Goal: Task Accomplishment & Management: Manage account settings

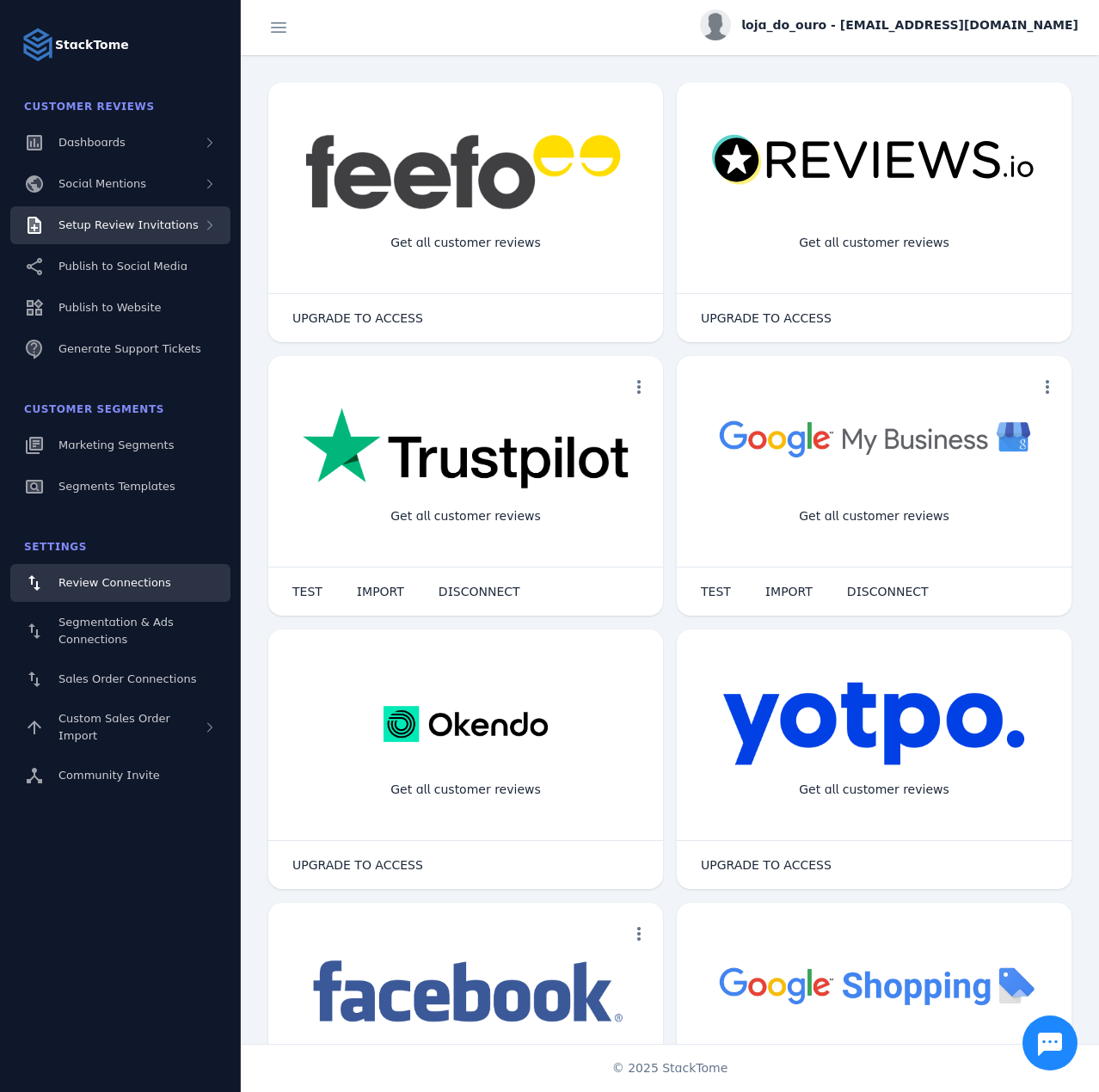
click at [176, 216] on div "Setup Review Invitations" at bounding box center [120, 225] width 221 height 38
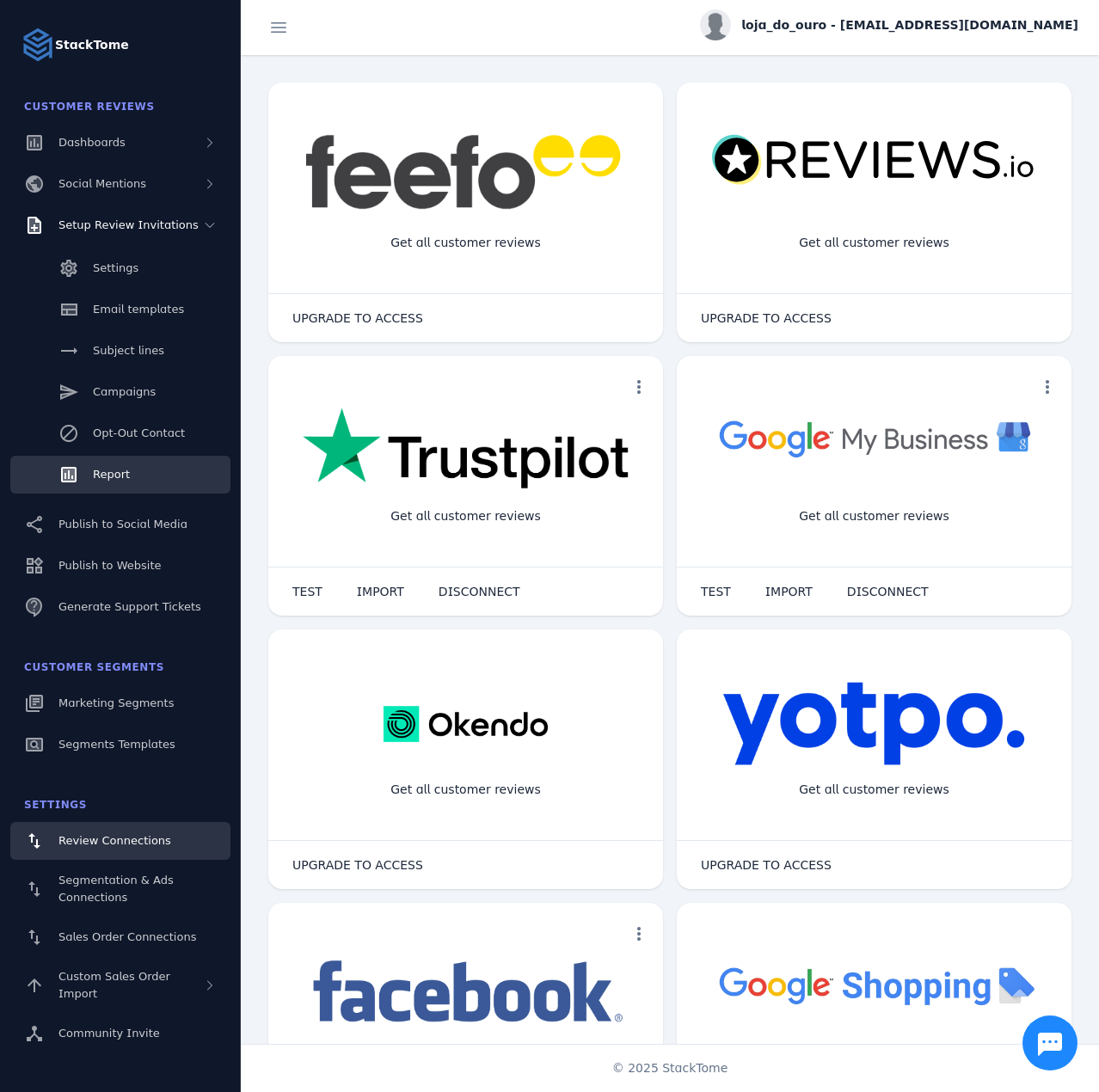
click at [134, 475] on link "Report" at bounding box center [120, 475] width 221 height 38
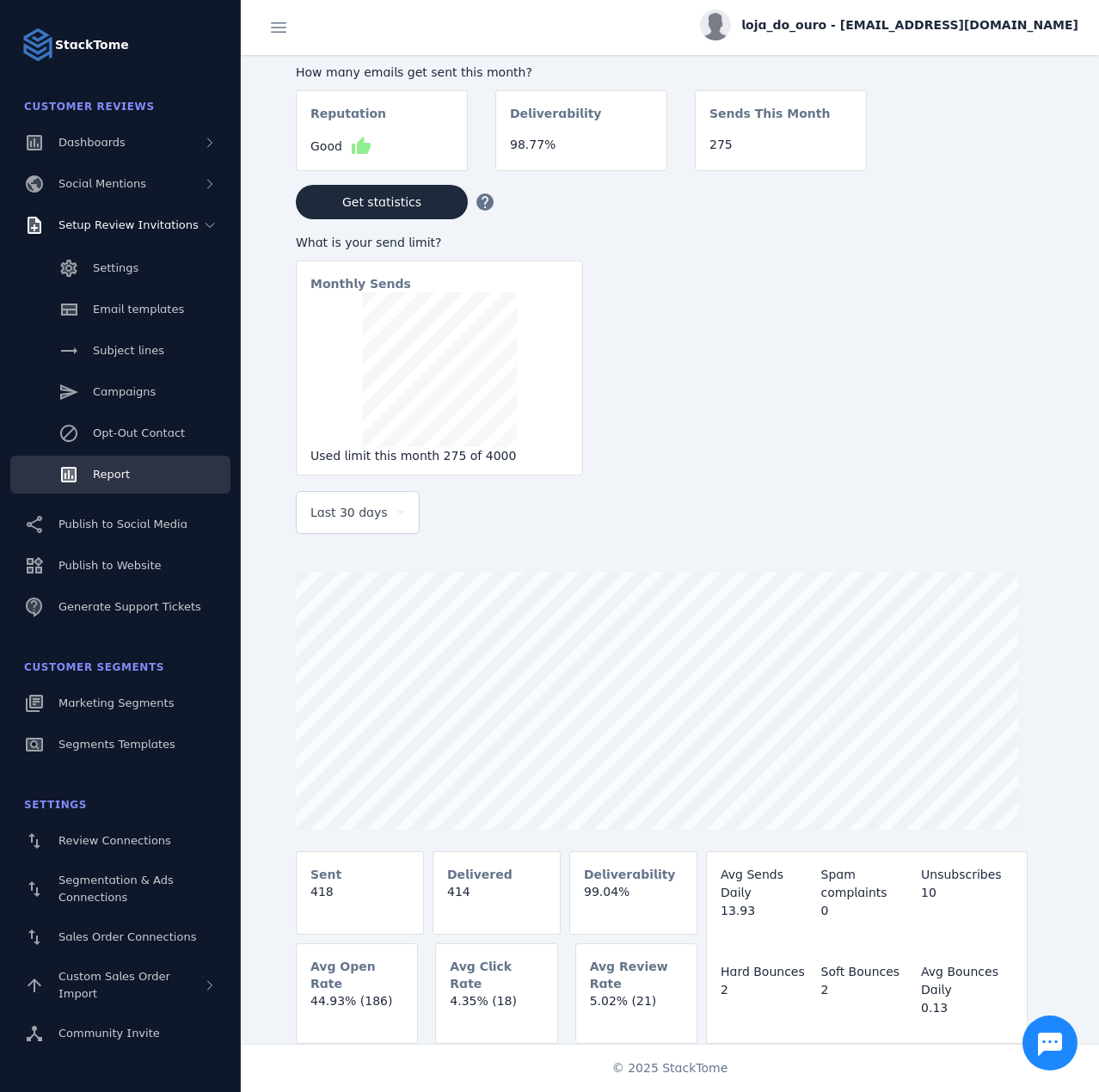
click at [374, 533] on div "Last 30 days" at bounding box center [358, 512] width 95 height 41
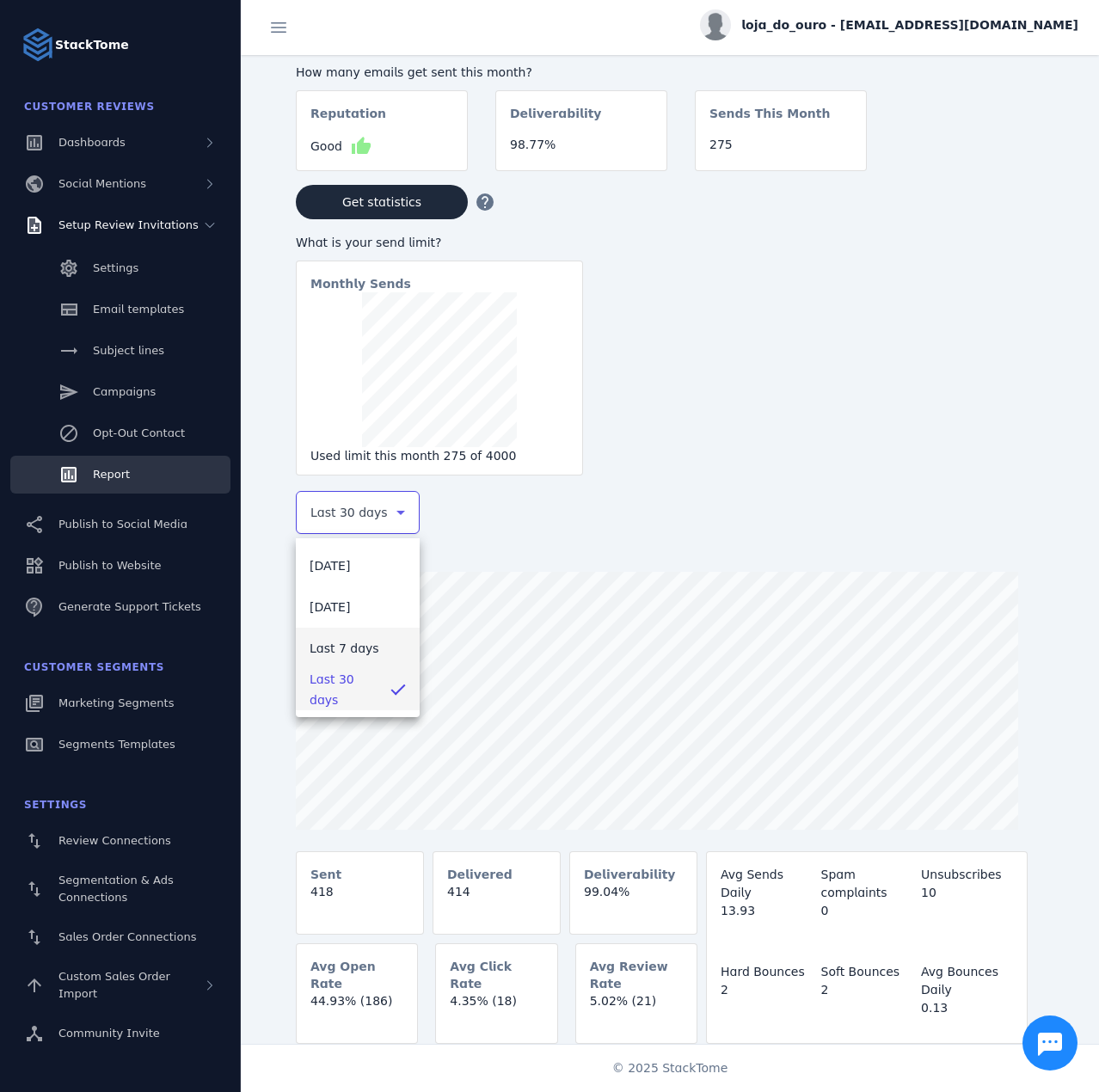
click at [354, 645] on span "Last 7 days" at bounding box center [344, 648] width 69 height 21
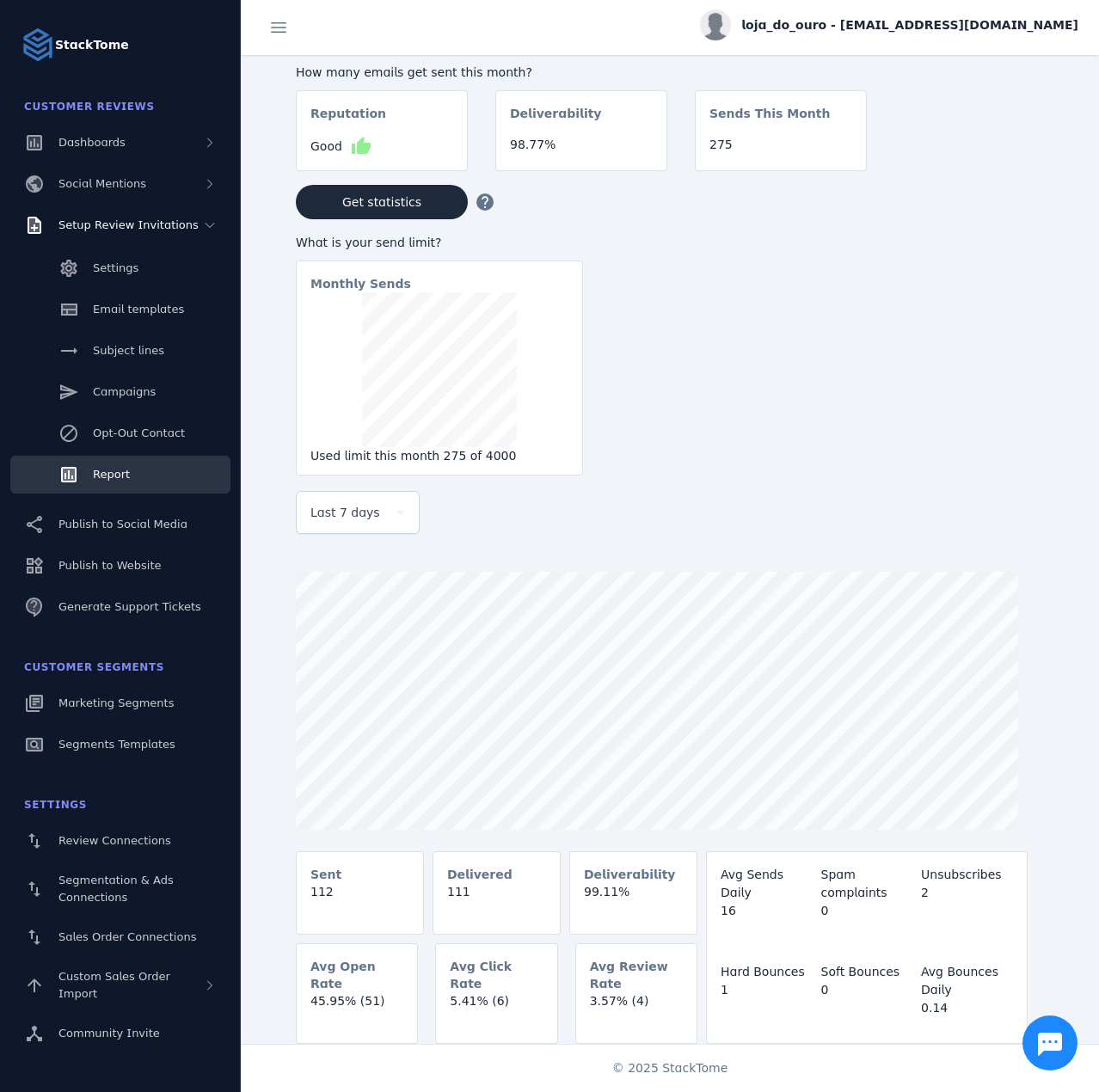
click at [911, 29] on span "loja_do_ouro - [EMAIL_ADDRESS][DOMAIN_NAME]" at bounding box center [909, 24] width 337 height 18
click at [990, 169] on button "Sign out" at bounding box center [1016, 166] width 124 height 41
